Goal: Task Accomplishment & Management: Manage account settings

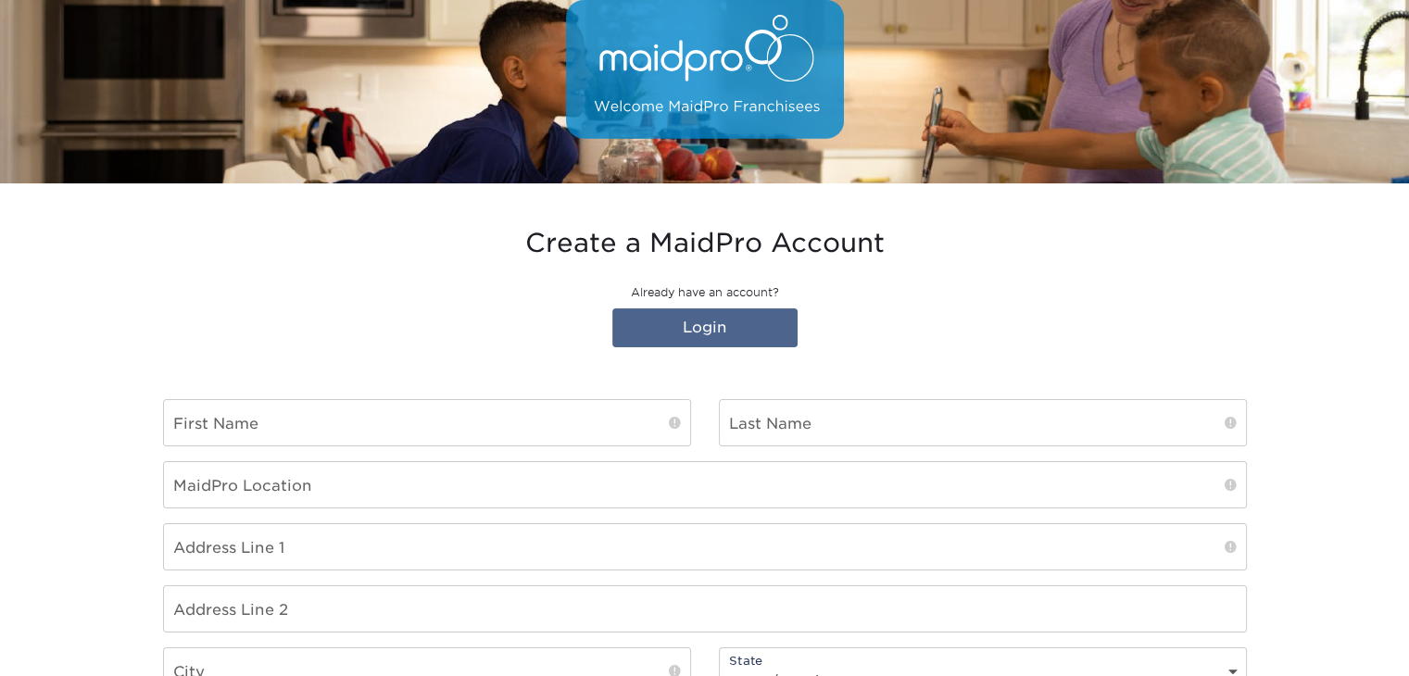
scroll to position [278, 0]
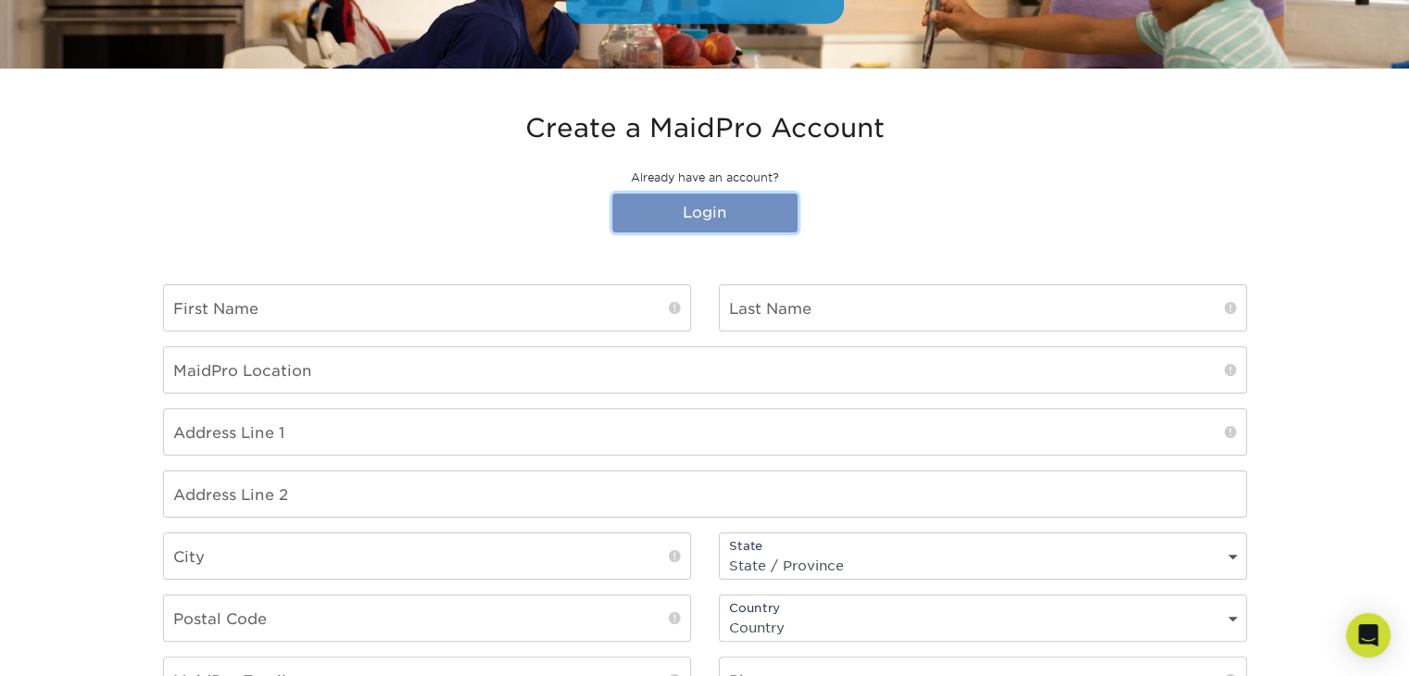
click at [699, 194] on link "Login" at bounding box center [704, 213] width 185 height 39
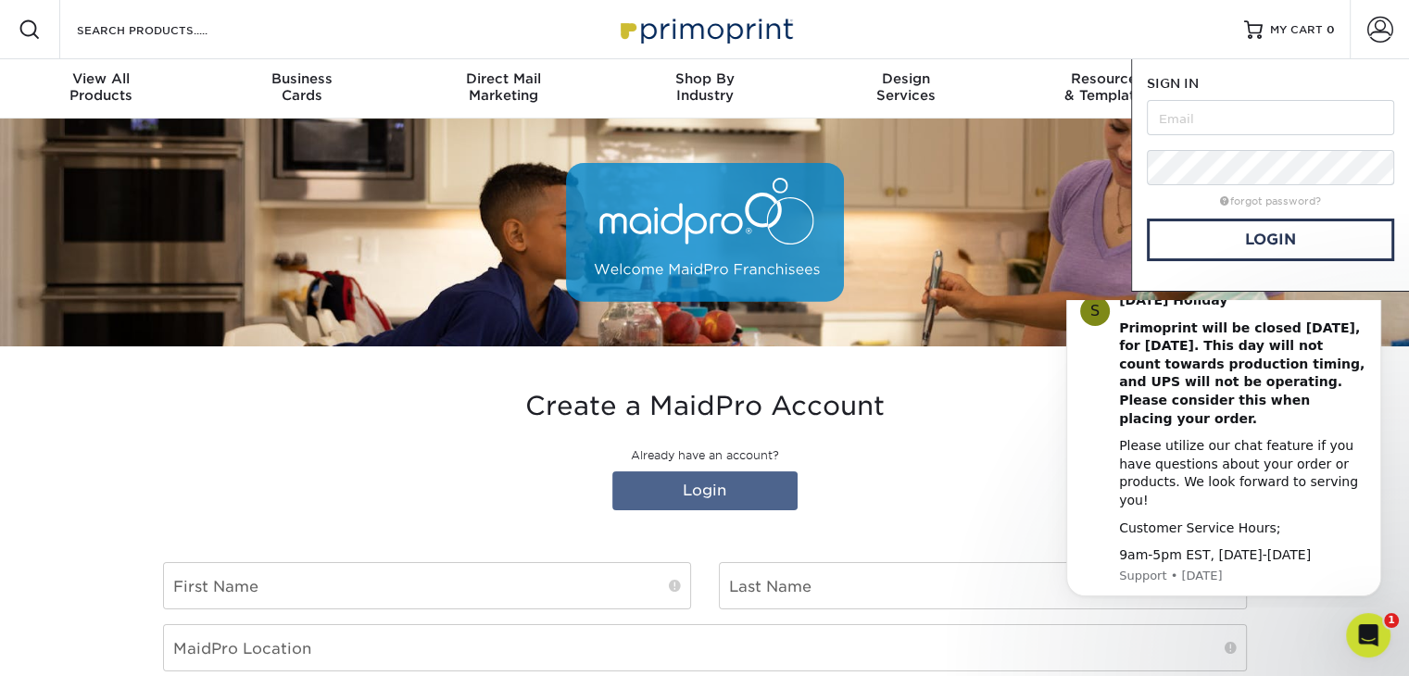
scroll to position [0, 0]
click at [1216, 117] on input "text" at bounding box center [1270, 117] width 247 height 35
click at [1245, 112] on input "text" at bounding box center [1270, 117] width 247 height 35
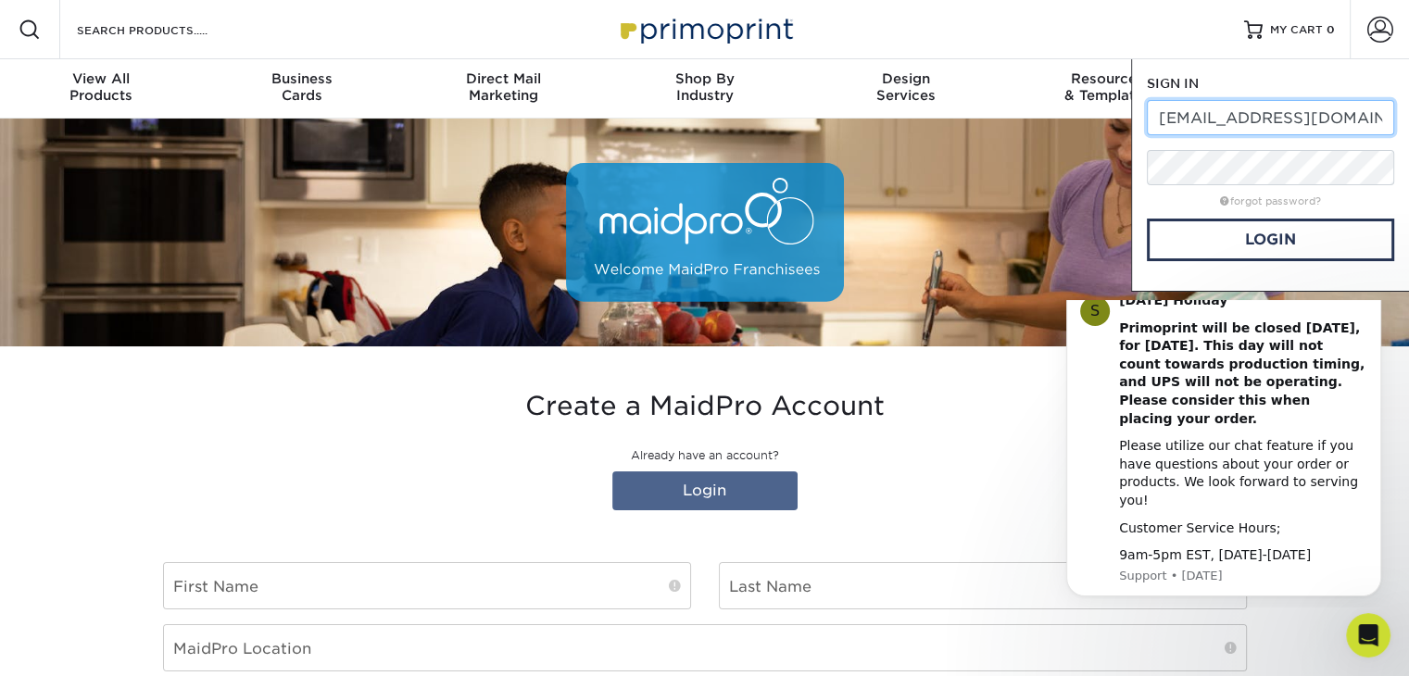
type input "[EMAIL_ADDRESS][DOMAIN_NAME]"
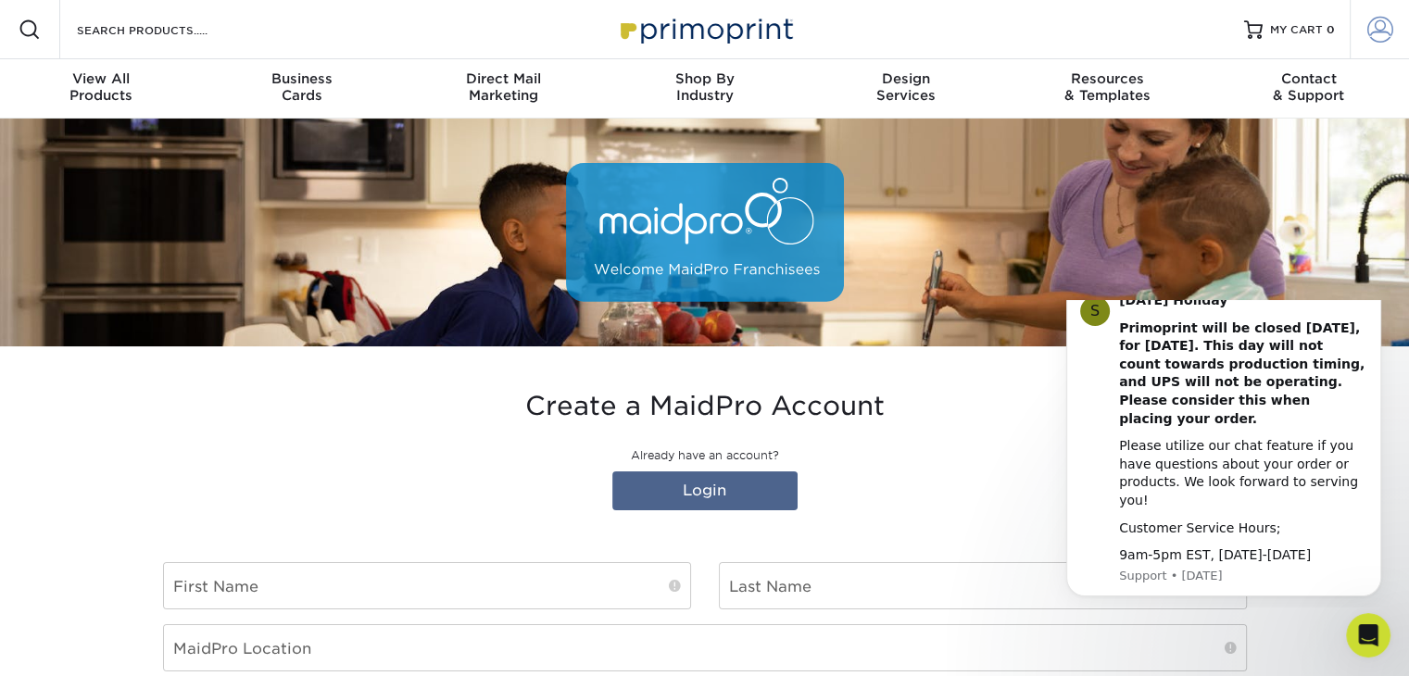
click at [1378, 29] on span at bounding box center [1380, 30] width 26 height 26
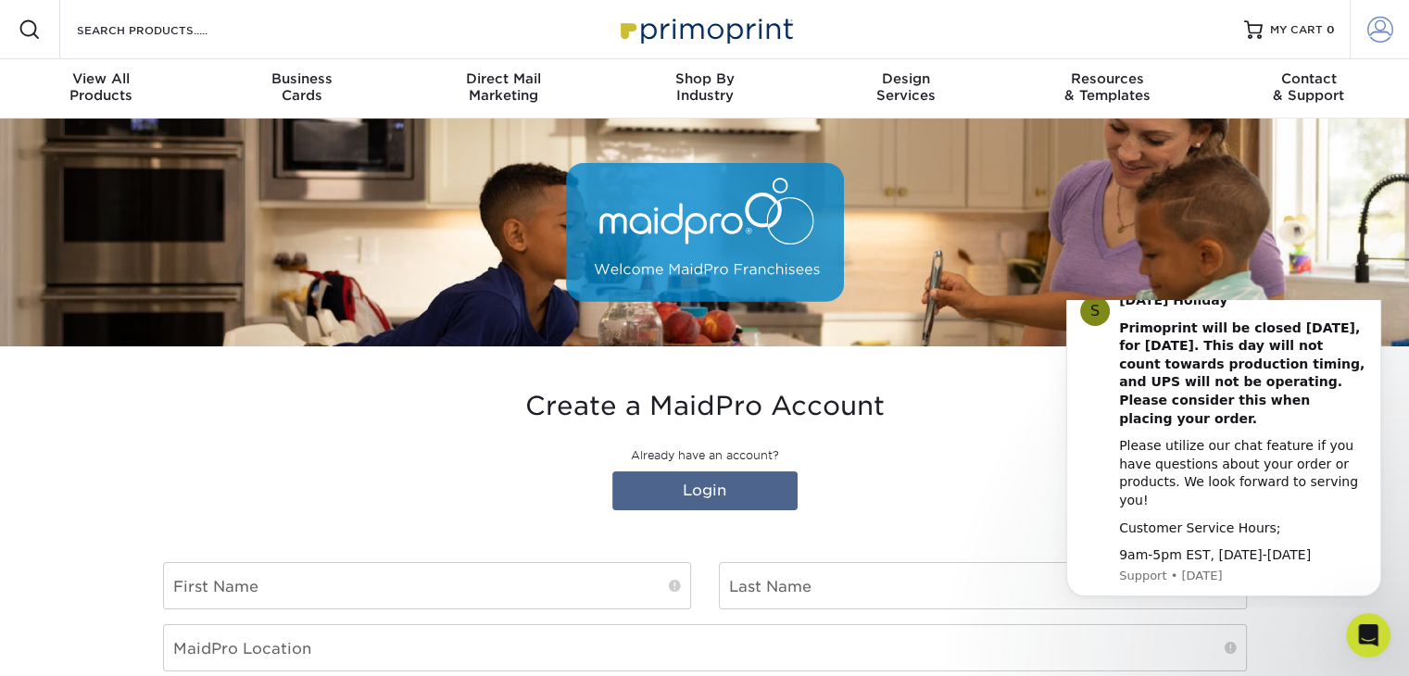
click at [1371, 40] on span at bounding box center [1380, 30] width 26 height 26
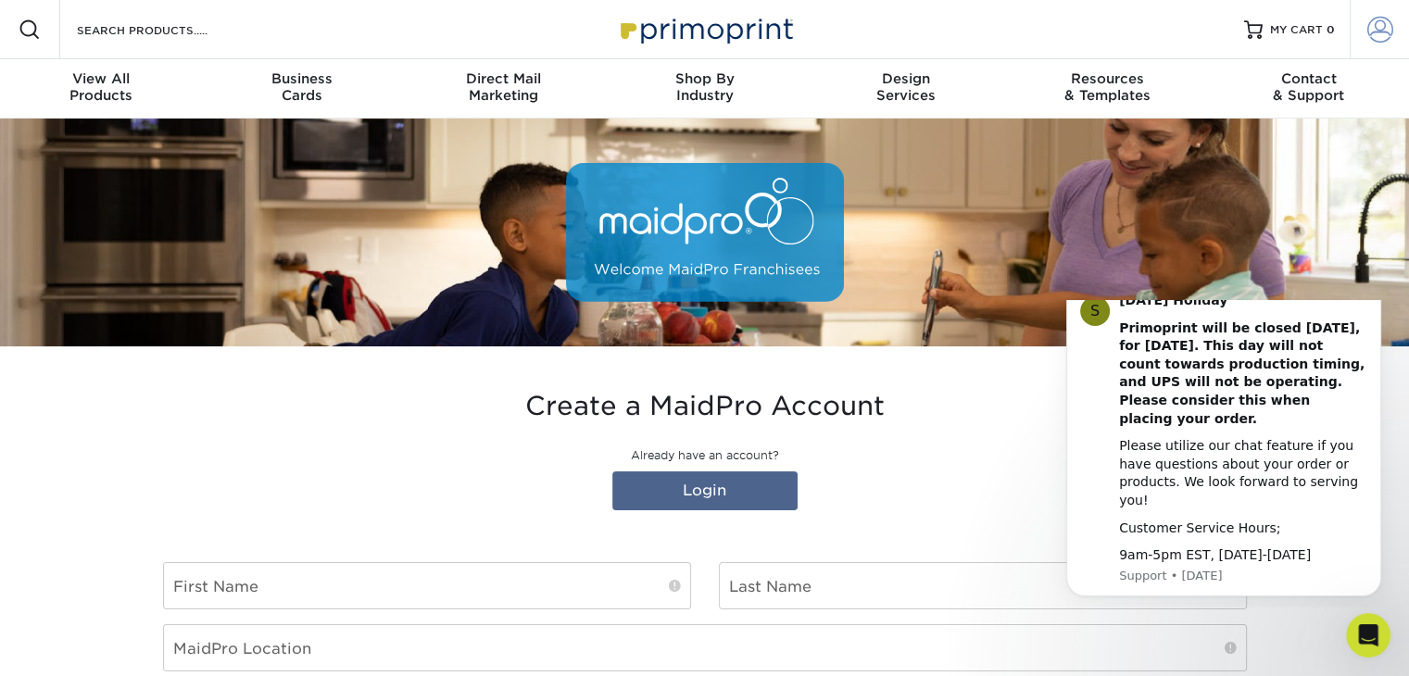
click at [1368, 37] on span at bounding box center [1380, 30] width 26 height 26
